Goal: Task Accomplishment & Management: Use online tool/utility

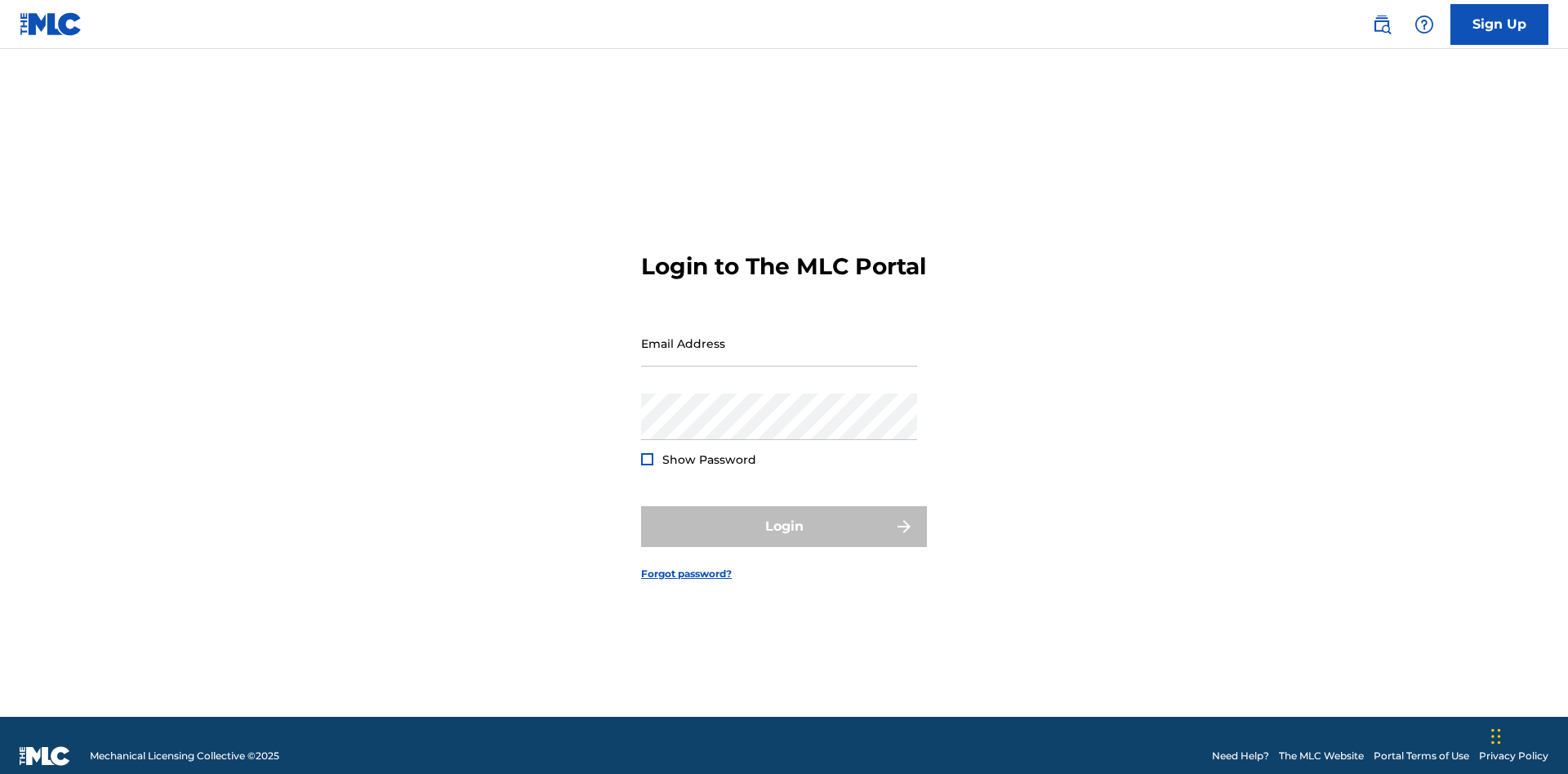
scroll to position [21, 0]
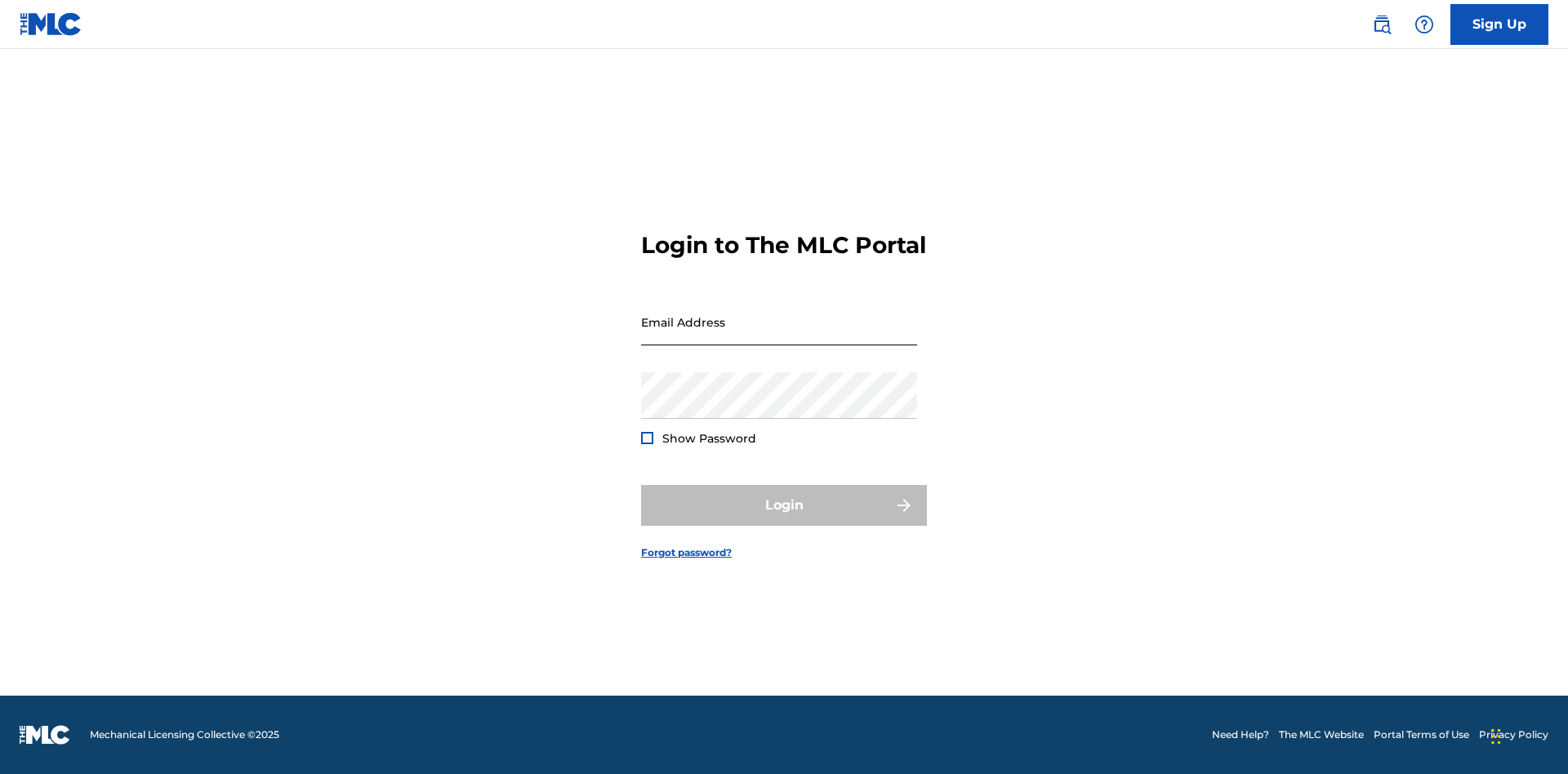
click at [779, 335] on input "Email Address" at bounding box center [778, 322] width 276 height 47
type input "[EMAIL_ADDRESS][DOMAIN_NAME]"
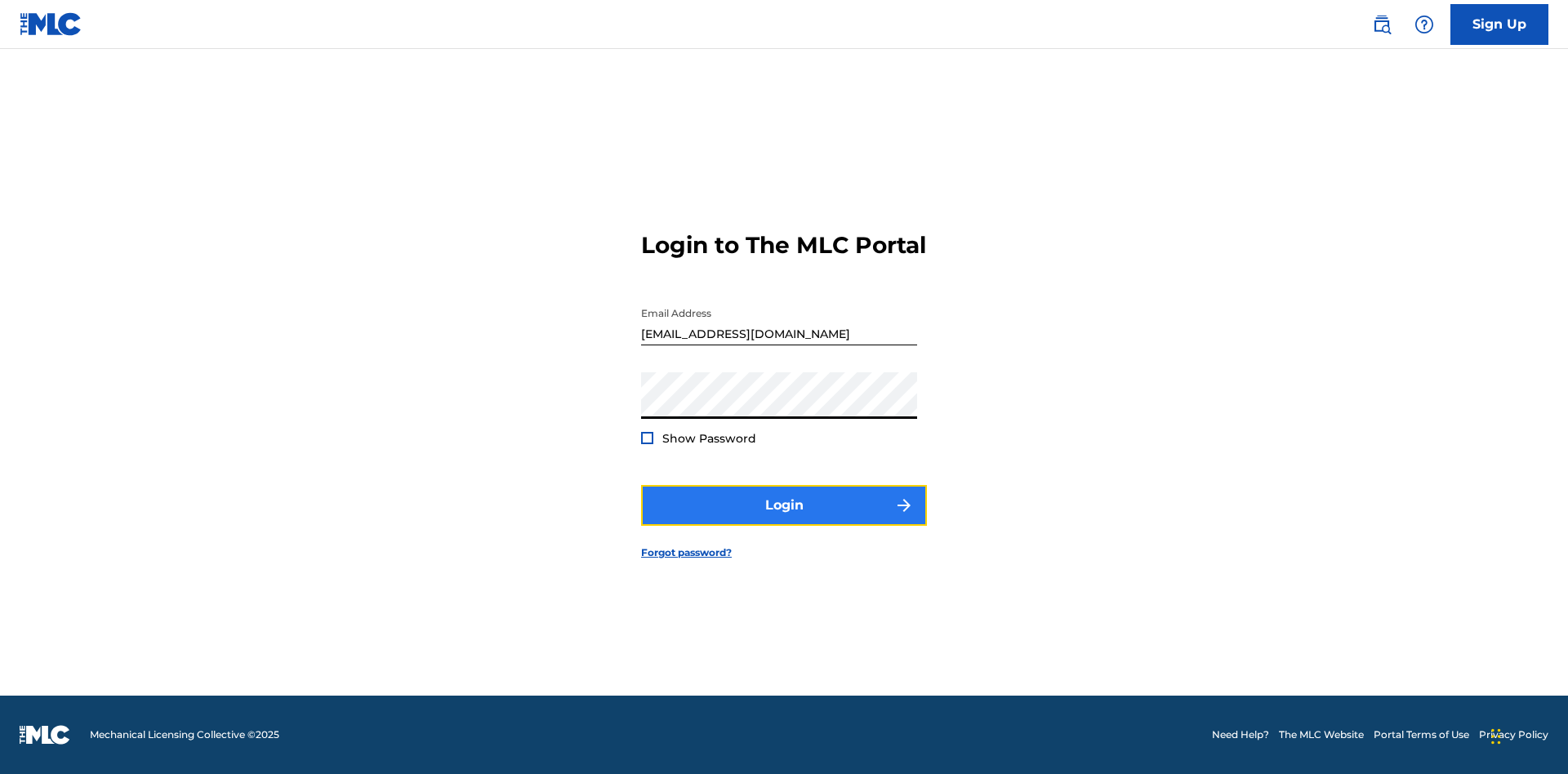
click at [784, 519] on button "Login" at bounding box center [784, 505] width 286 height 41
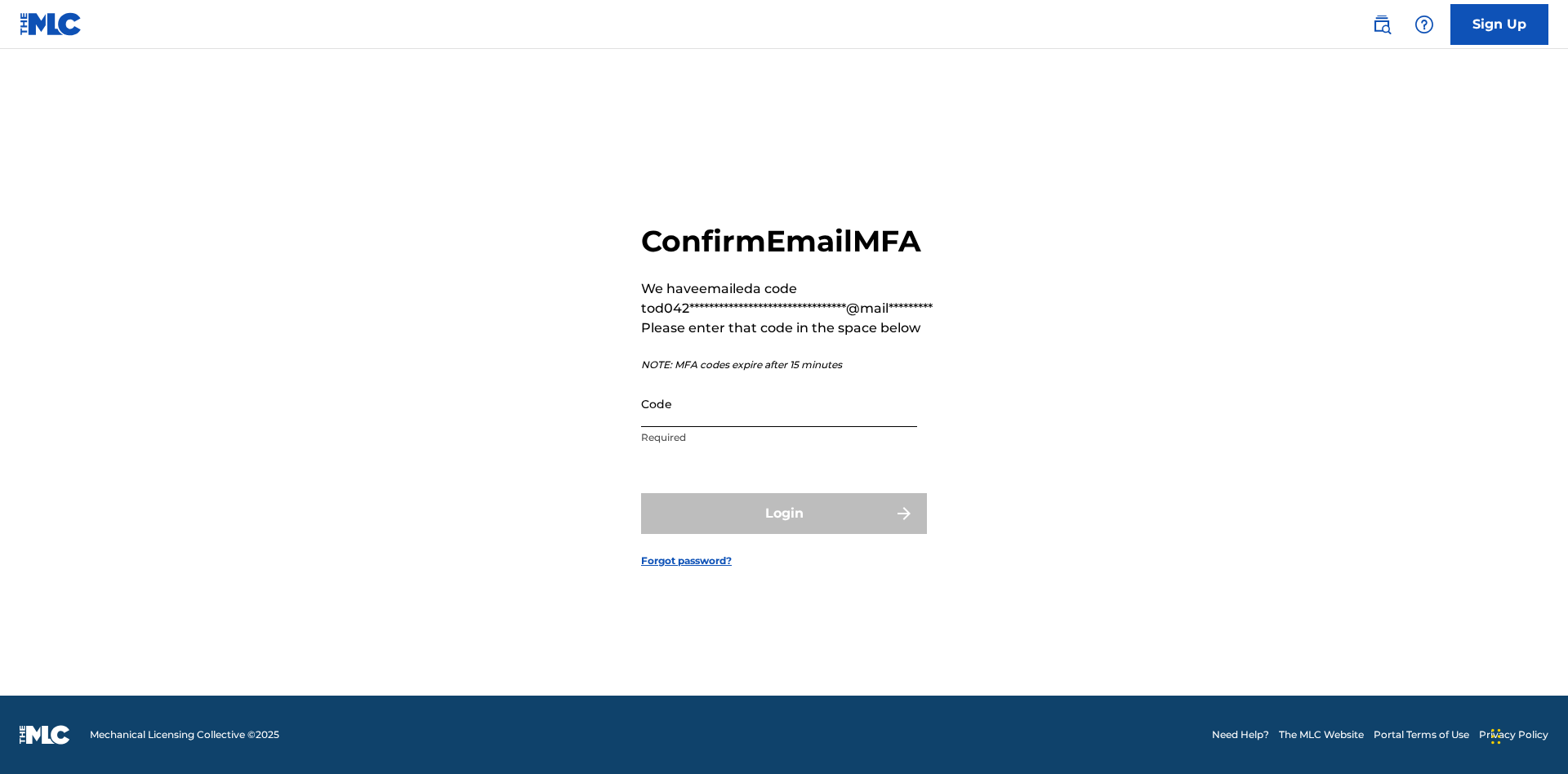
click at [779, 403] on input "Code" at bounding box center [778, 404] width 276 height 47
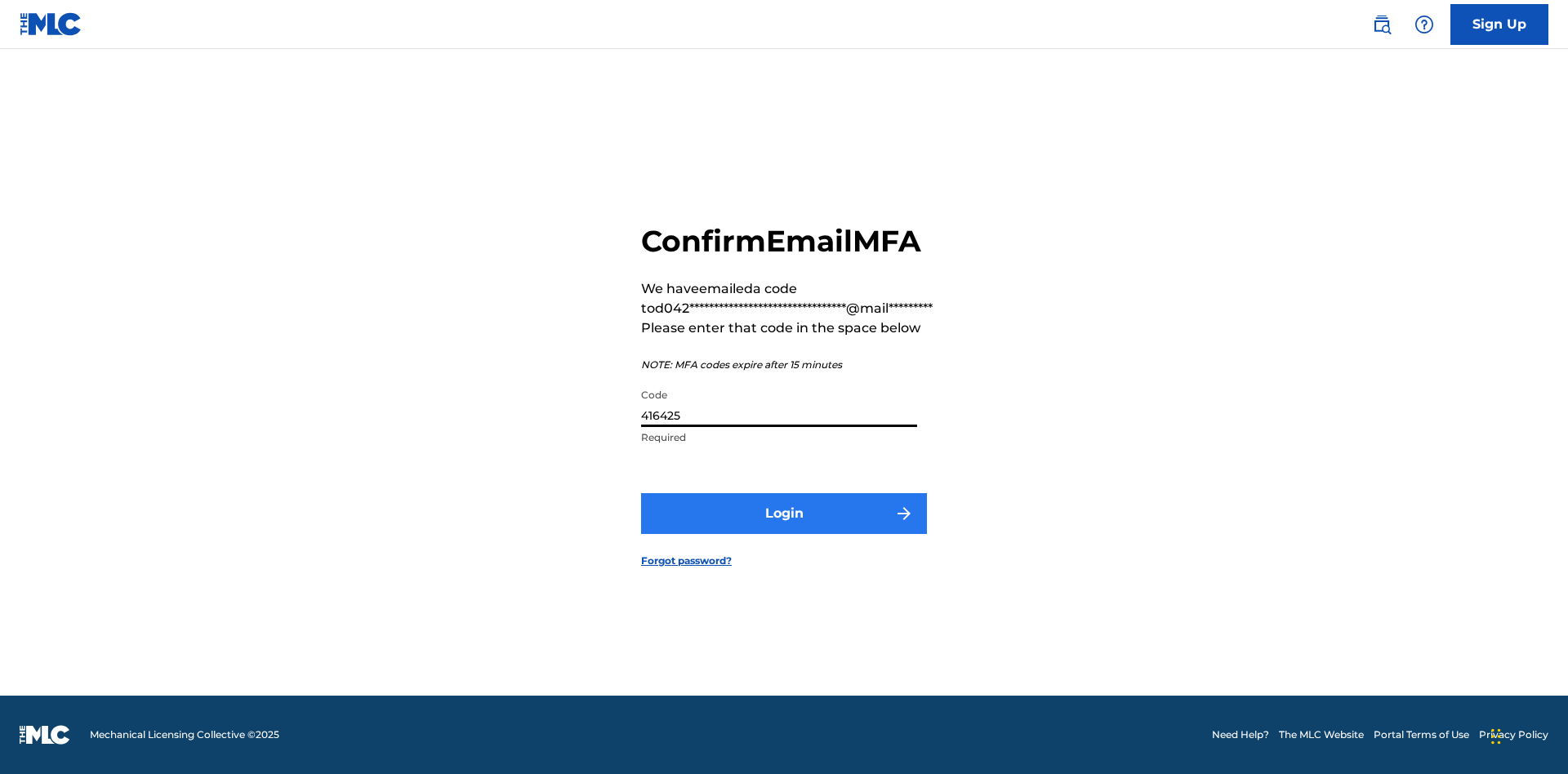
type input "416425"
click at [784, 513] on button "Login" at bounding box center [784, 513] width 286 height 41
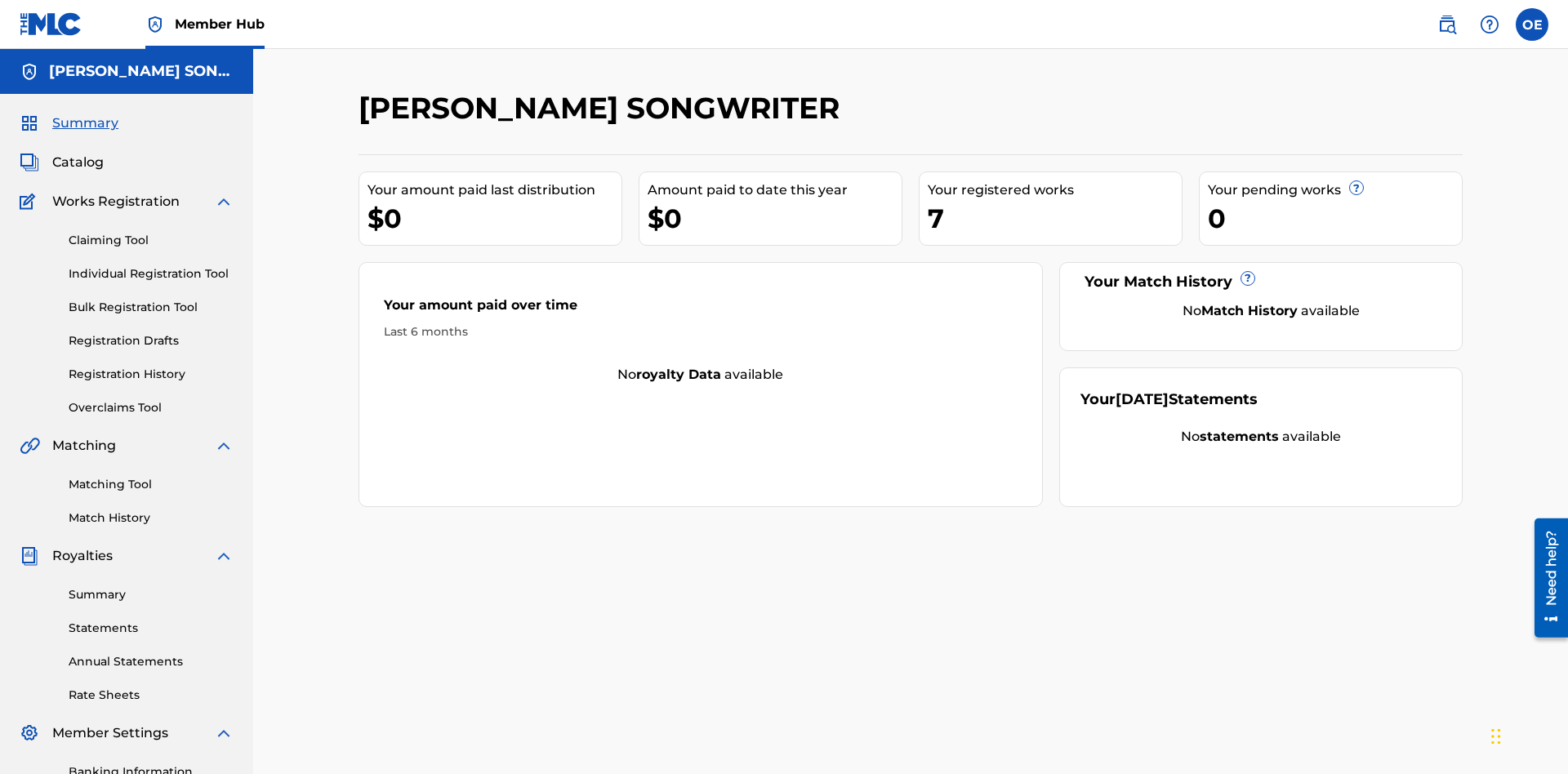
scroll to position [238, 0]
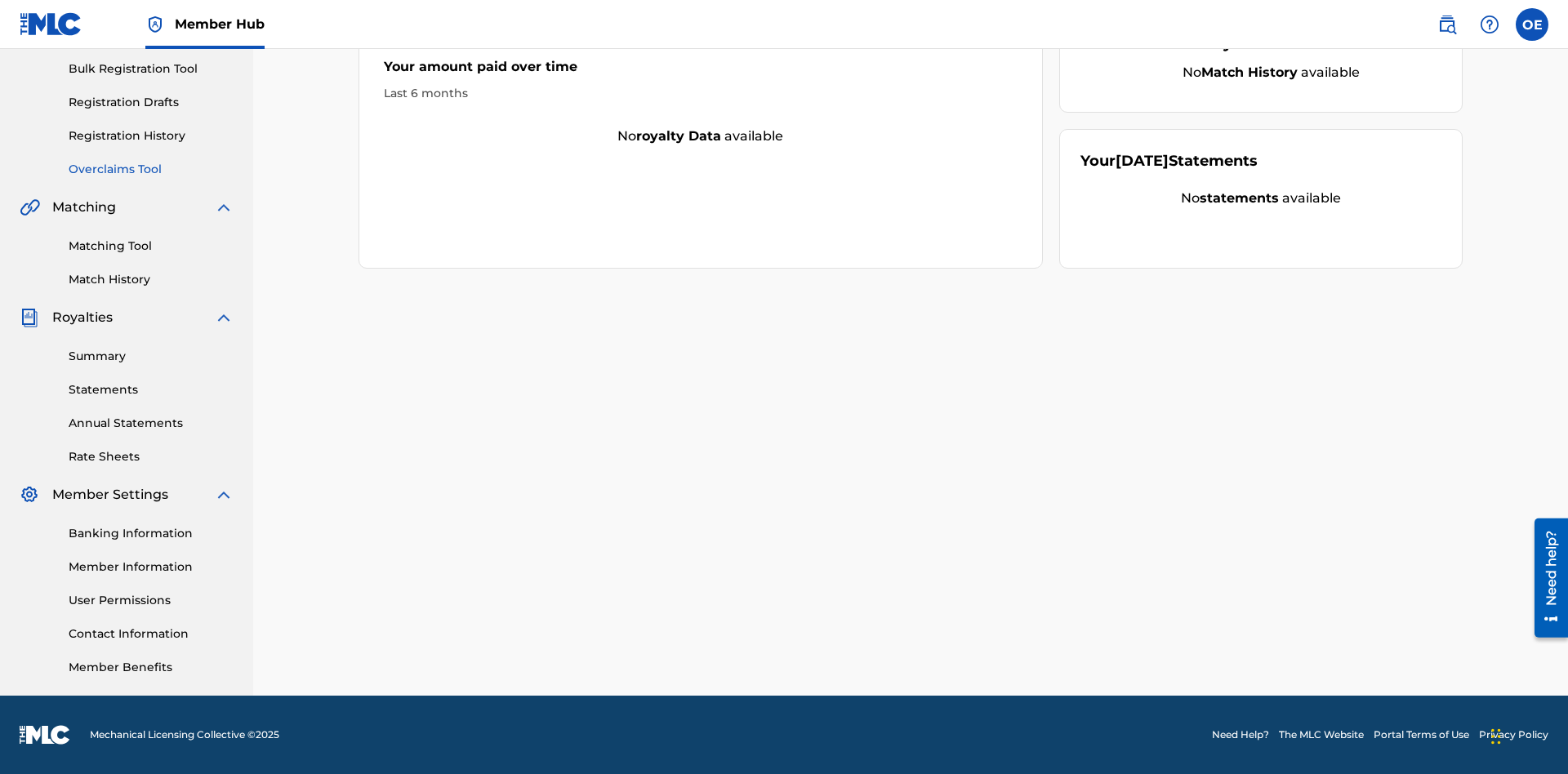
click at [151, 169] on link "Overclaims Tool" at bounding box center [151, 170] width 165 height 17
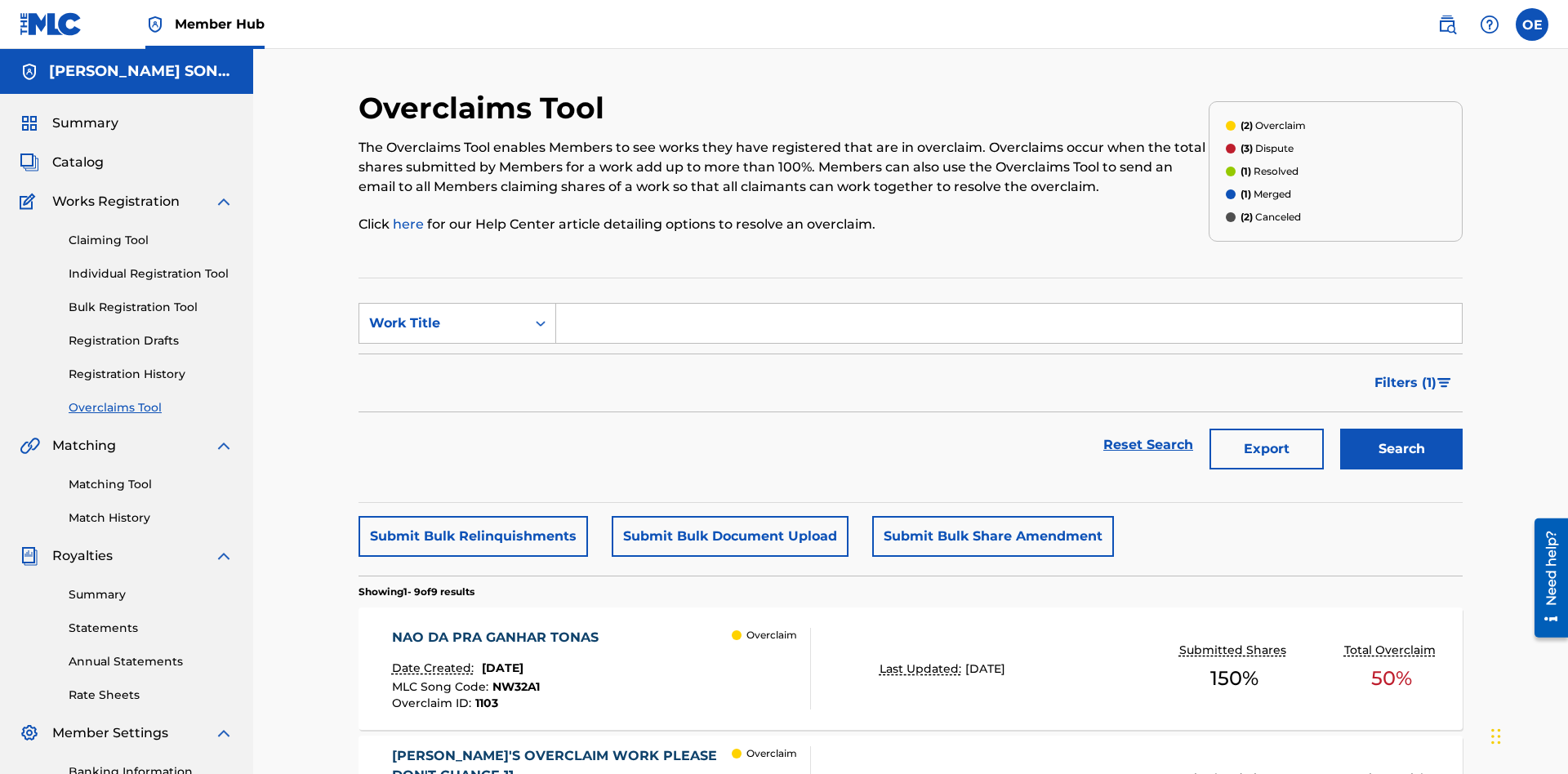
scroll to position [210, 0]
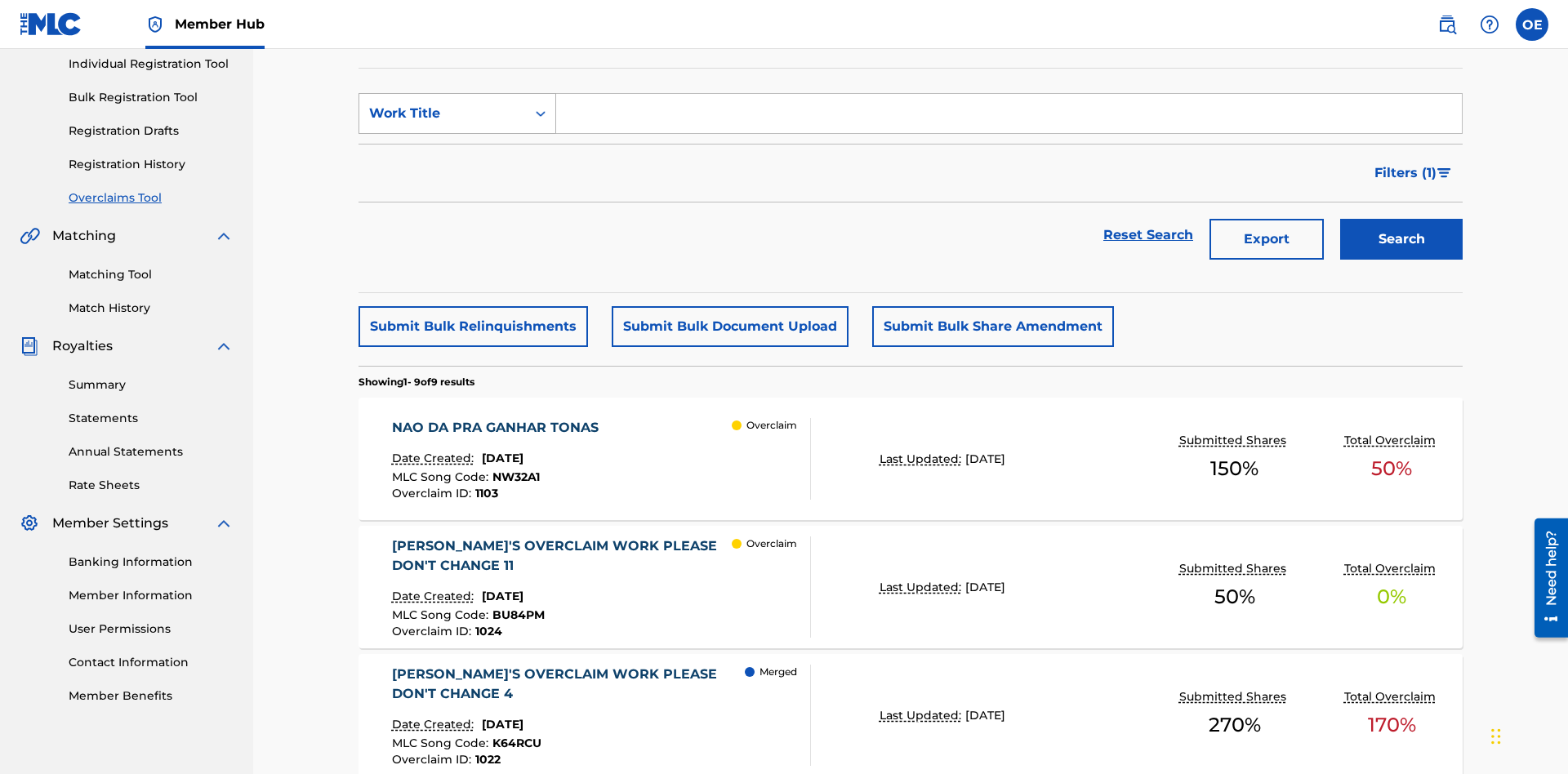
click at [443, 114] on div "Work Title" at bounding box center [443, 114] width 147 height 20
click at [457, 154] on div "MLC Song Code" at bounding box center [457, 153] width 196 height 41
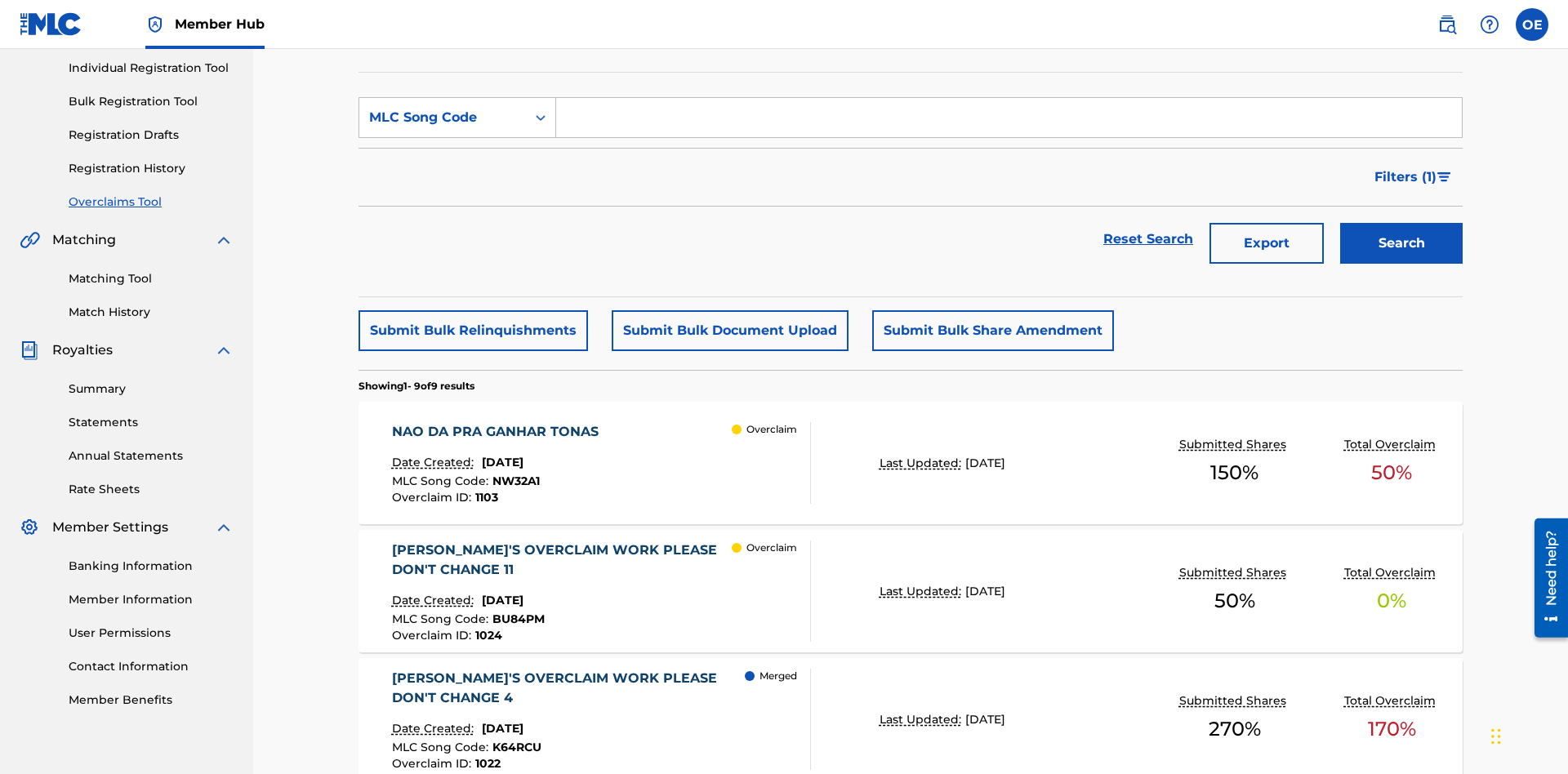
click at [1008, 118] on input "Search Form" at bounding box center [1008, 117] width 906 height 39
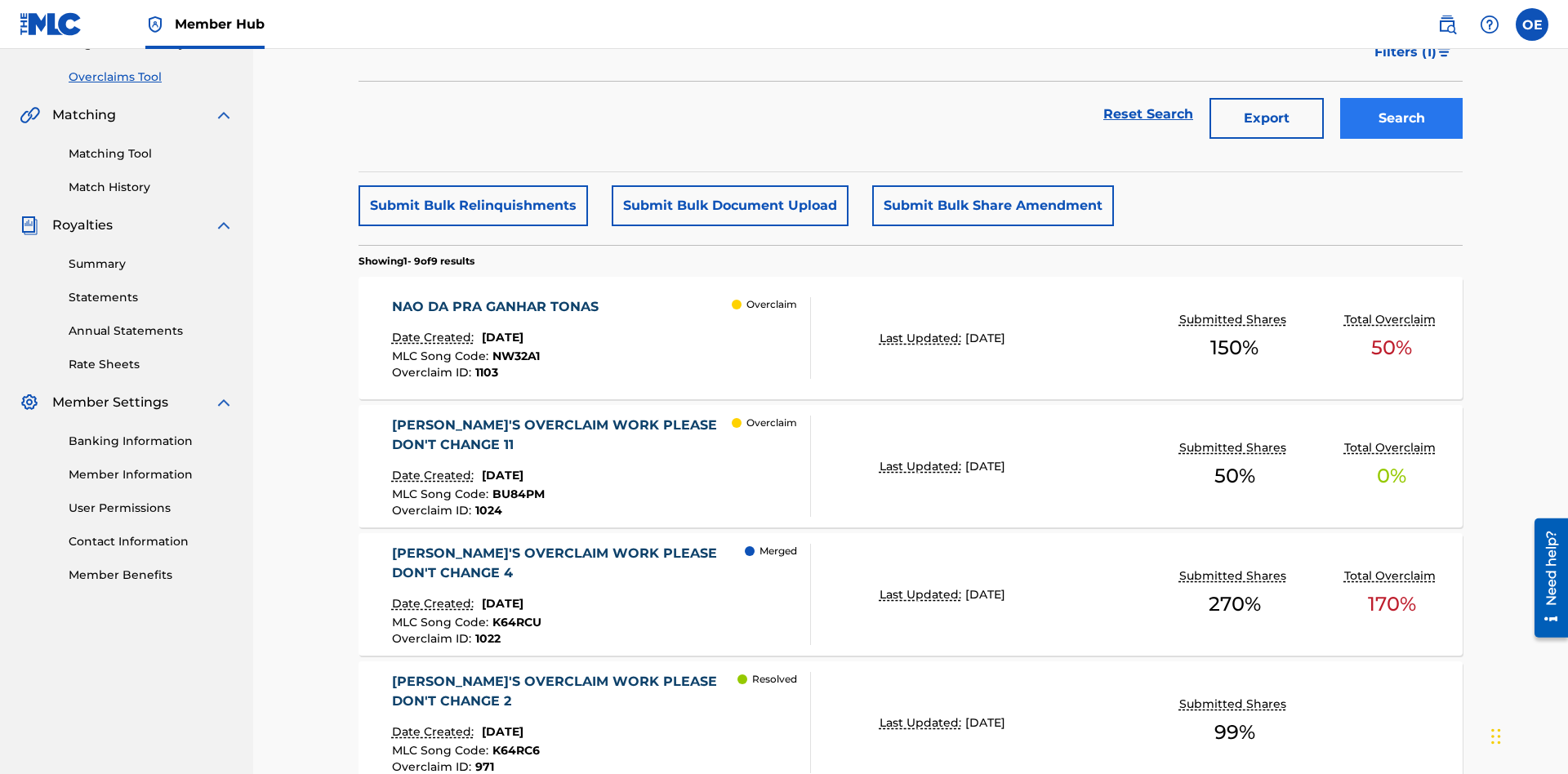
type input "NW32A1"
click at [1401, 119] on button "Search" at bounding box center [1401, 118] width 122 height 41
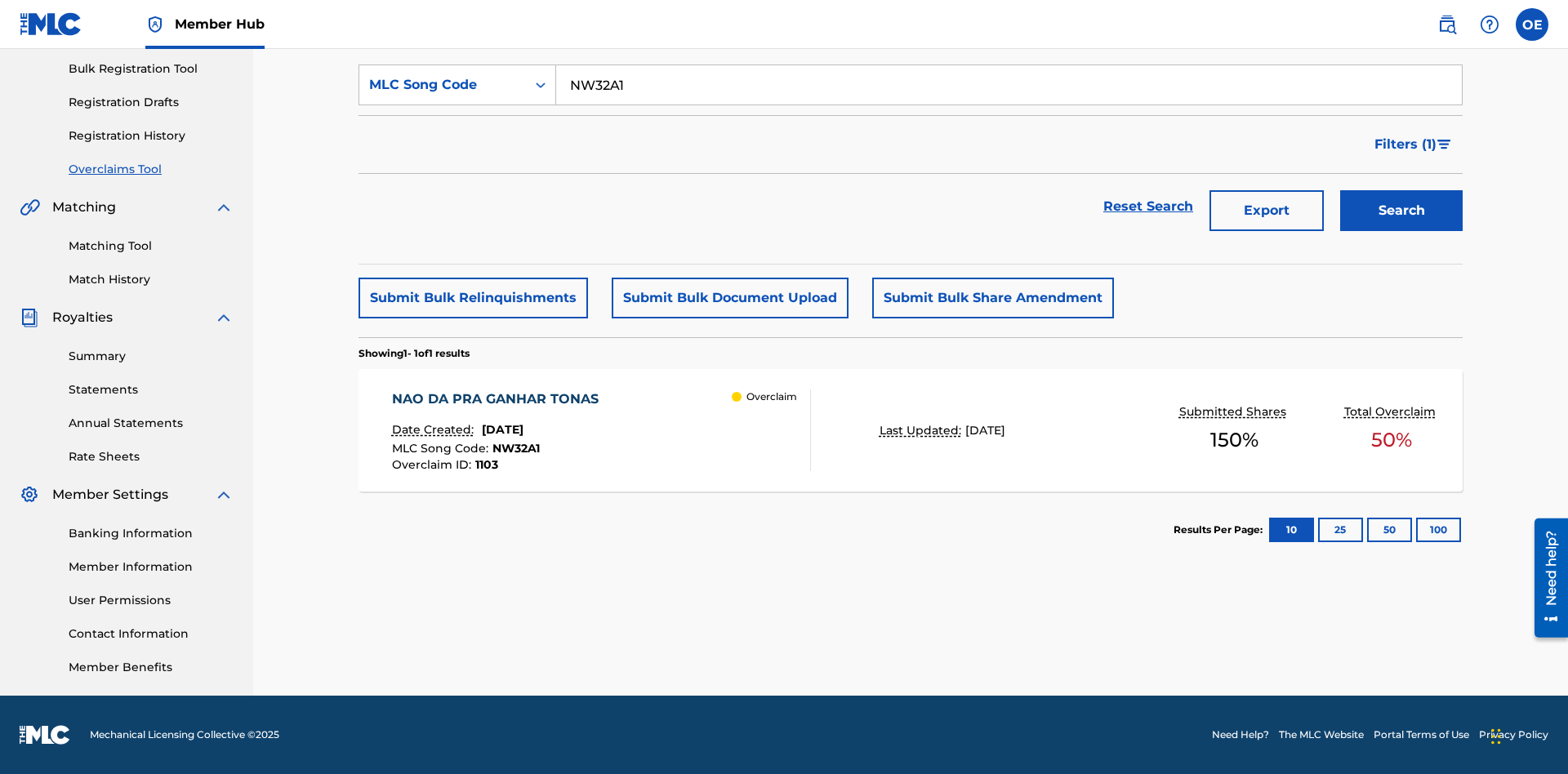
click at [524, 429] on span "[DATE]" at bounding box center [503, 429] width 42 height 15
